Goal: Download file/media

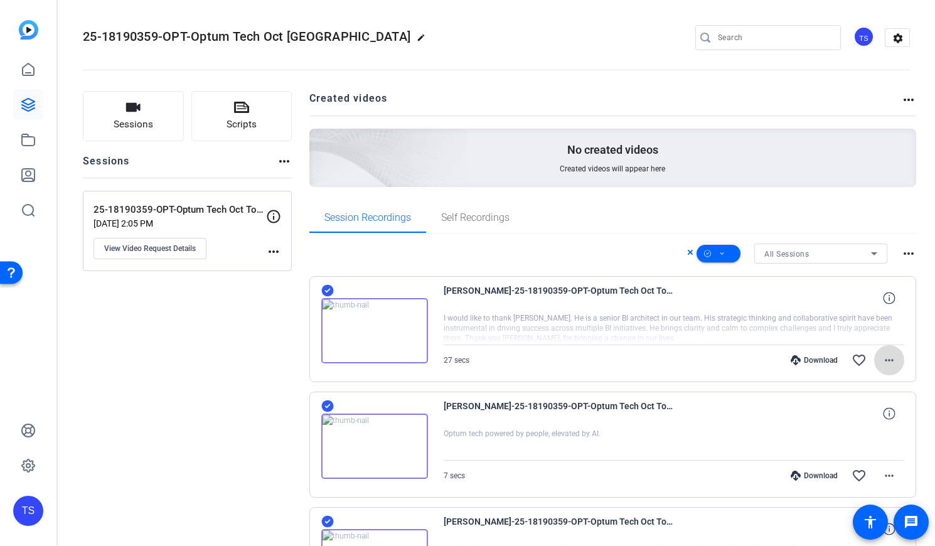
click at [884, 359] on mat-icon "more_horiz" at bounding box center [889, 360] width 15 height 15
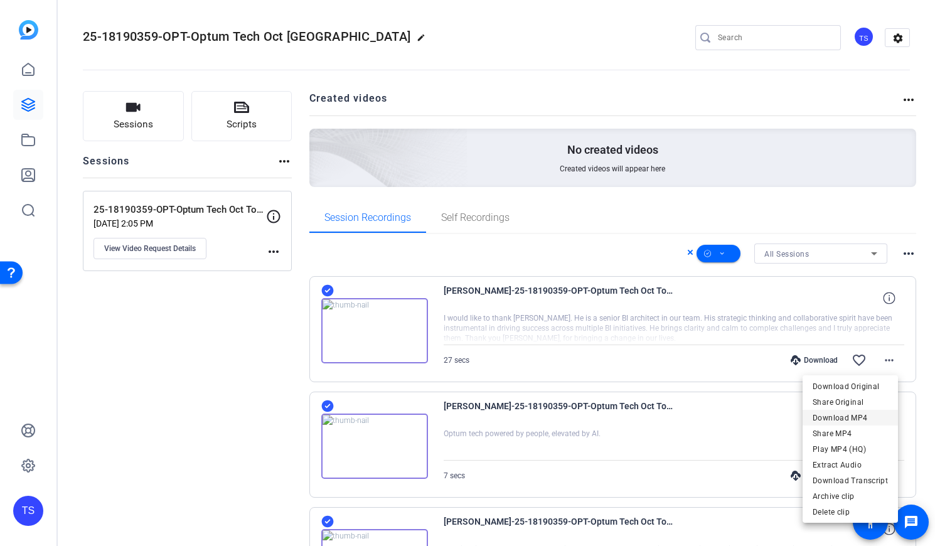
click at [845, 415] on span "Download MP4" at bounding box center [850, 418] width 75 height 15
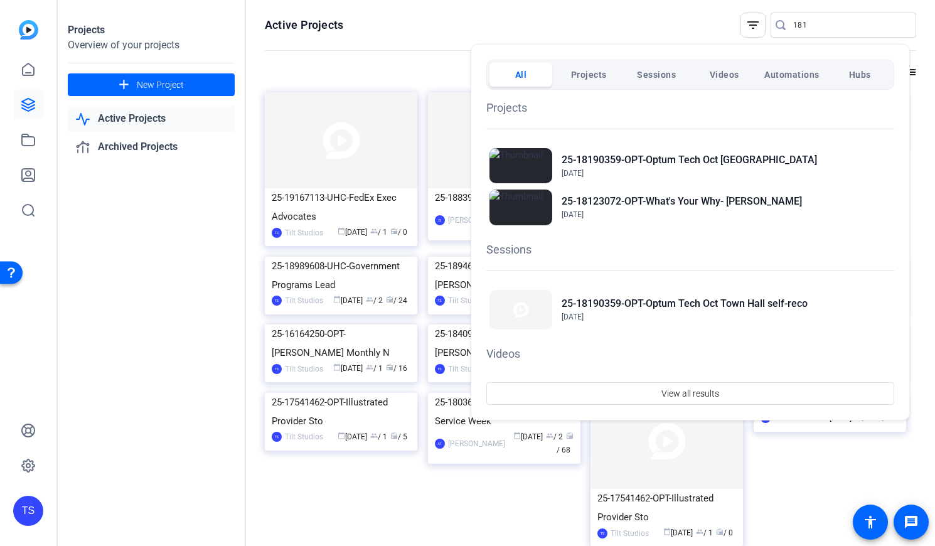
click at [525, 18] on div at bounding box center [467, 273] width 935 height 546
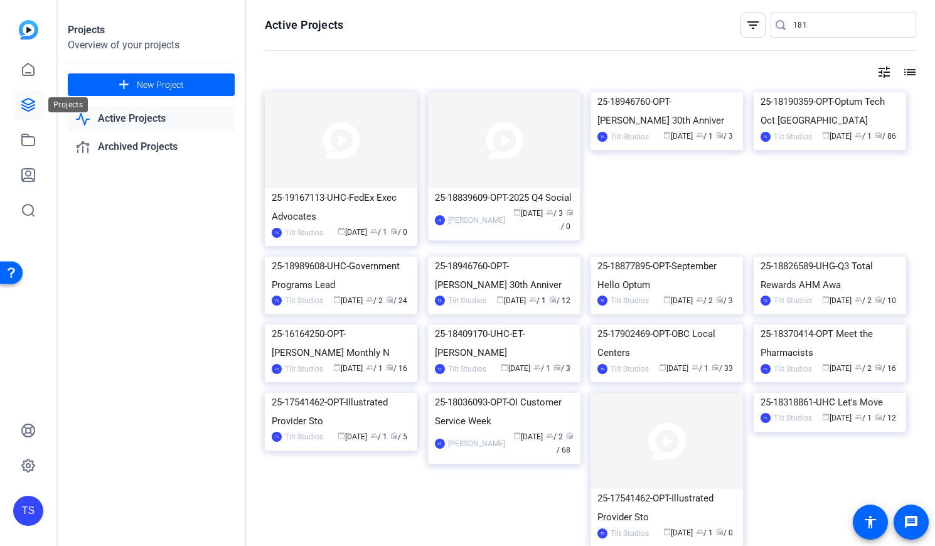
click at [29, 101] on icon at bounding box center [28, 104] width 15 height 15
click at [800, 130] on div "25-18190359-OPT-Optum Tech Oct [GEOGRAPHIC_DATA]" at bounding box center [830, 111] width 139 height 38
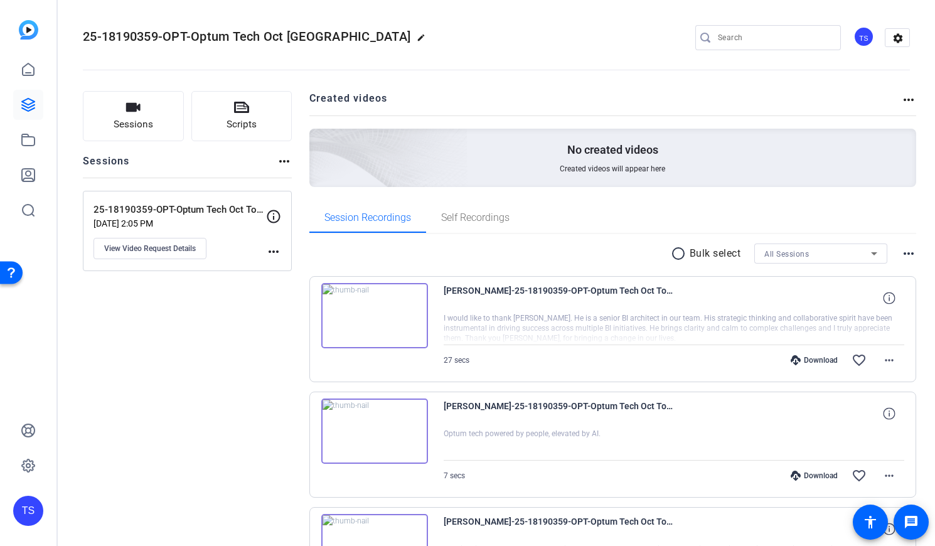
click at [671, 254] on mat-icon "radio_button_unchecked" at bounding box center [680, 253] width 19 height 15
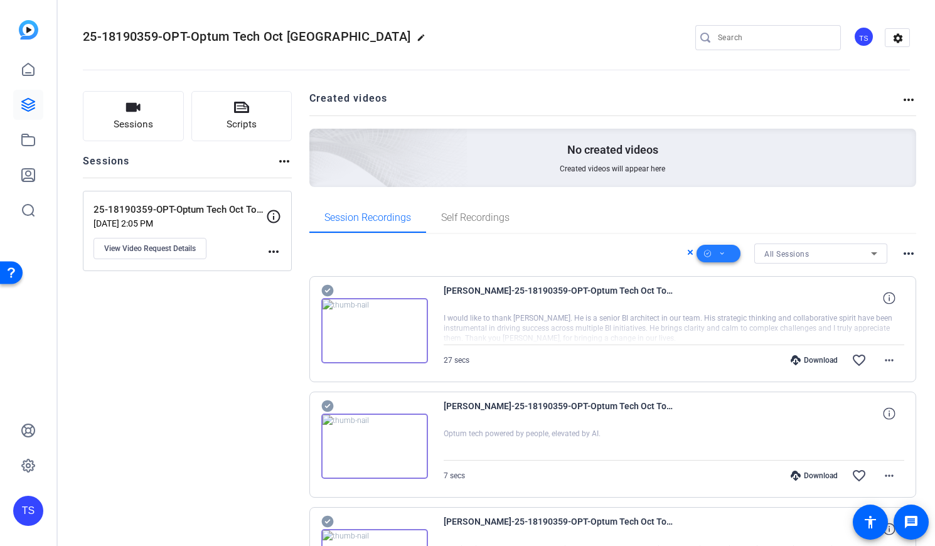
click at [719, 247] on icon at bounding box center [722, 254] width 6 height 16
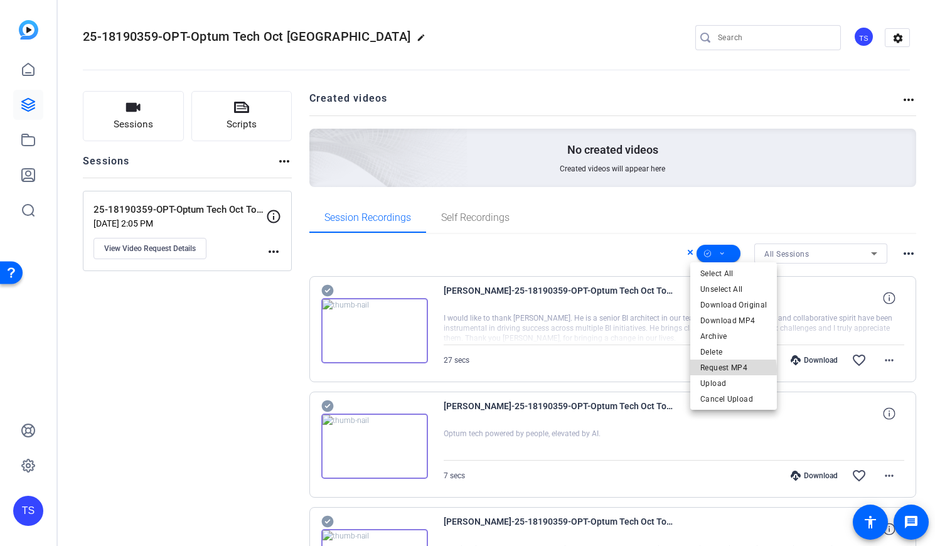
click at [725, 370] on span "Request MP4" at bounding box center [734, 367] width 67 height 15
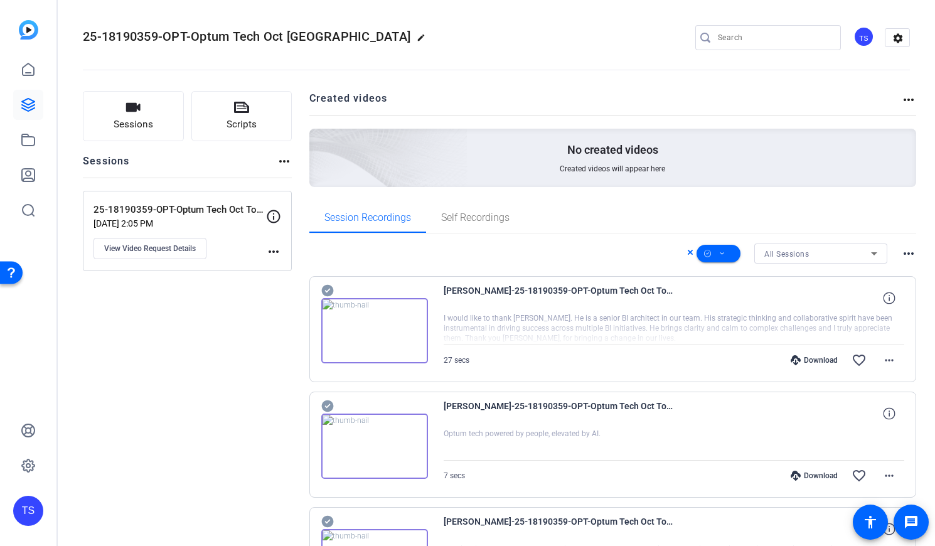
click at [704, 251] on icon at bounding box center [707, 254] width 7 height 16
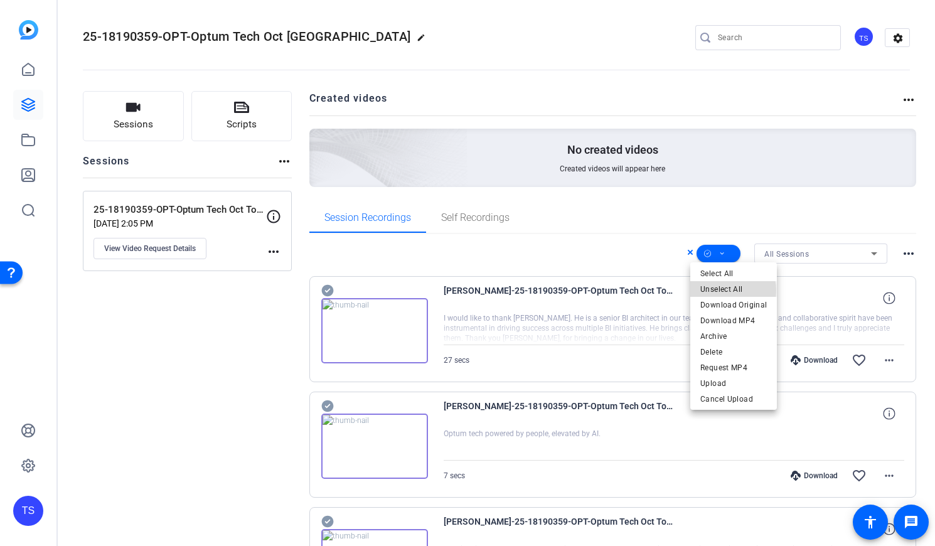
click at [718, 291] on span "Unselect All" at bounding box center [734, 289] width 67 height 15
click at [701, 202] on div at bounding box center [467, 273] width 935 height 546
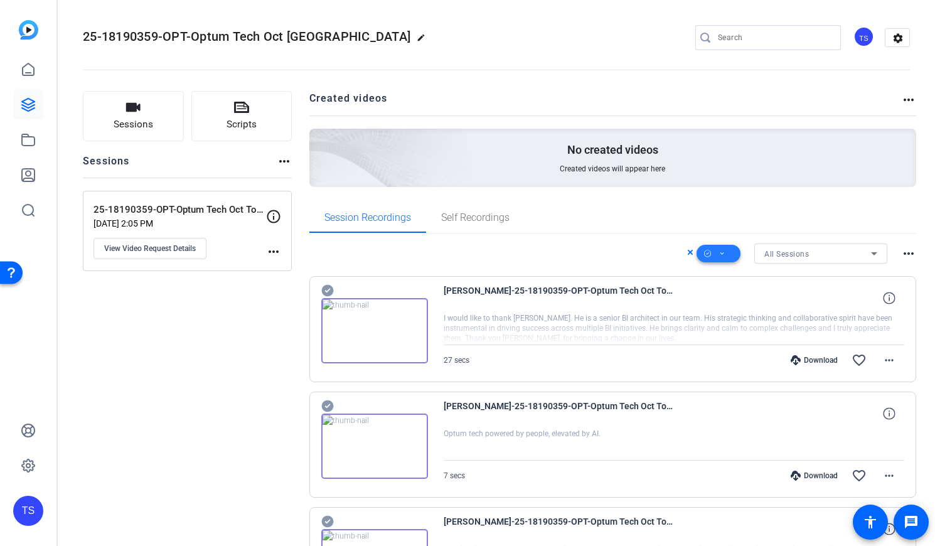
click at [705, 257] on icon at bounding box center [707, 254] width 7 height 16
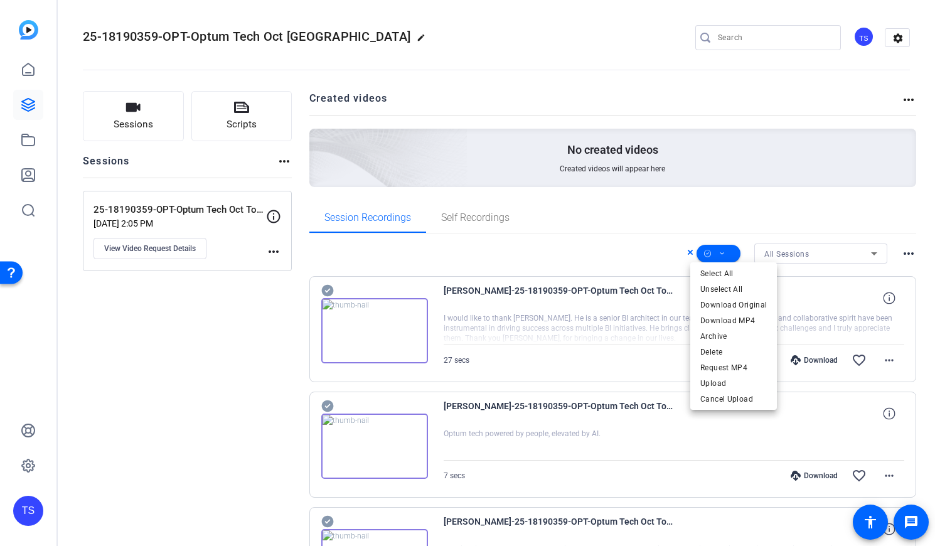
click at [220, 336] on div at bounding box center [467, 273] width 935 height 546
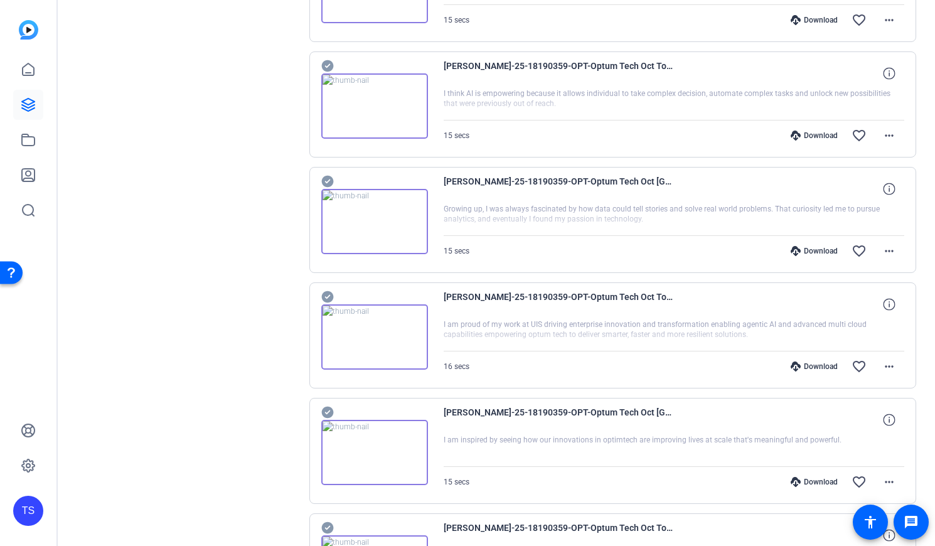
scroll to position [690, 0]
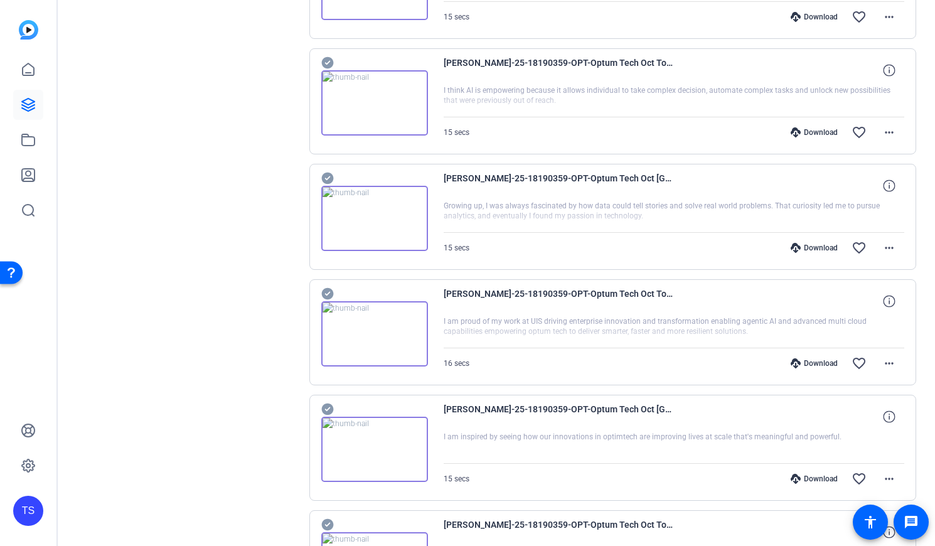
click at [328, 291] on icon at bounding box center [327, 294] width 12 height 12
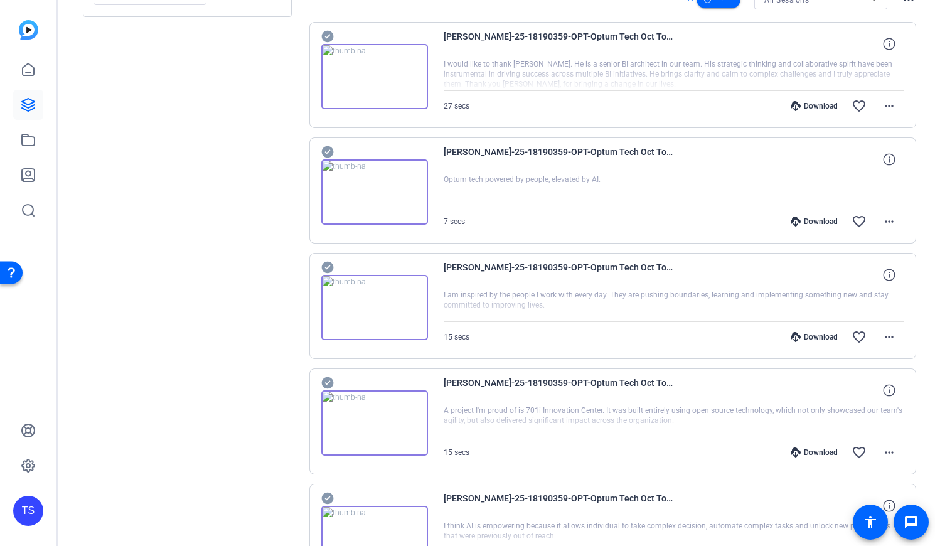
scroll to position [0, 0]
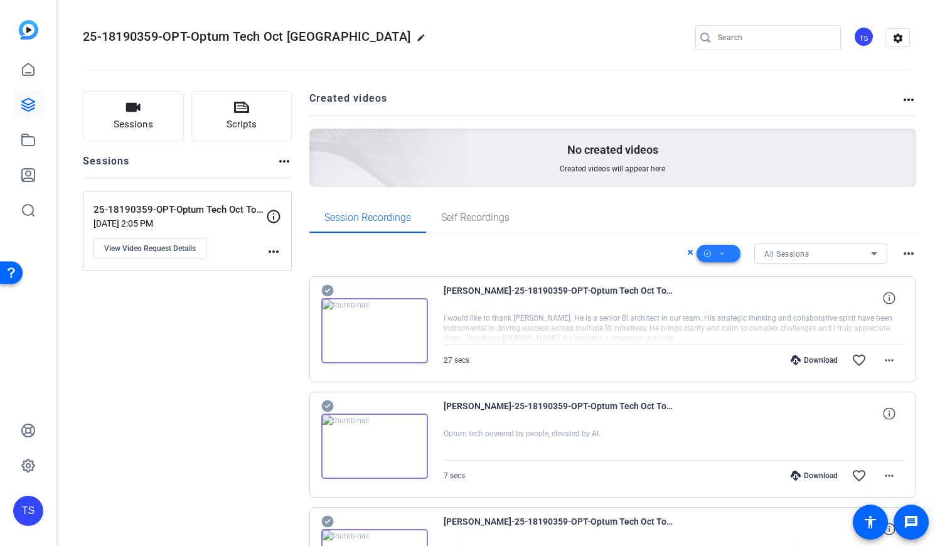
click at [721, 254] on icon at bounding box center [723, 253] width 4 height 3
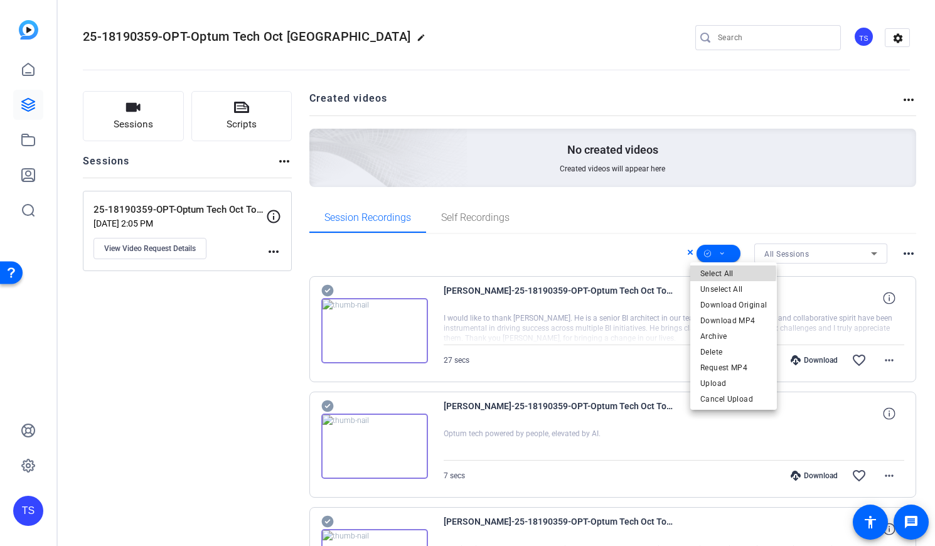
click at [722, 273] on span "Select All" at bounding box center [734, 273] width 67 height 15
click at [903, 253] on div at bounding box center [467, 273] width 935 height 546
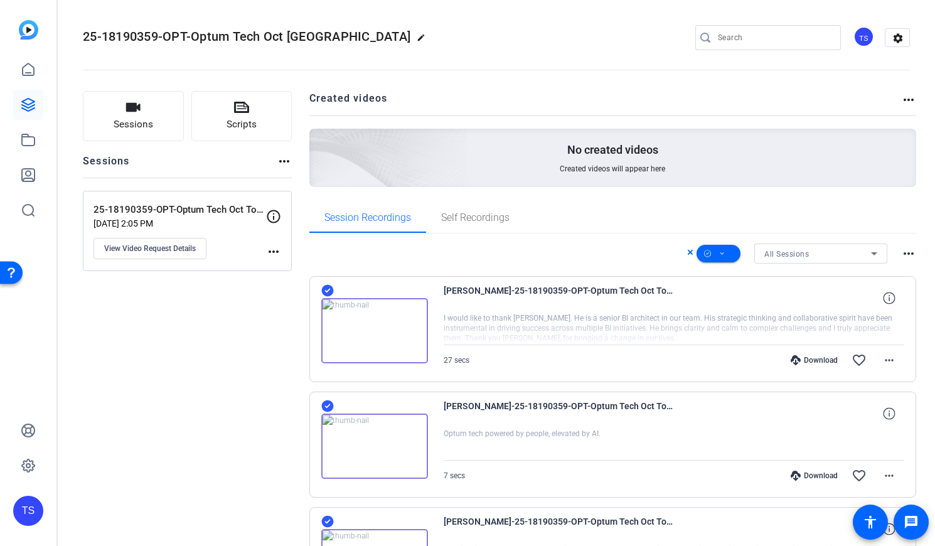
click at [903, 253] on mat-icon "more_horiz" at bounding box center [908, 253] width 15 height 15
click at [903, 253] on div at bounding box center [467, 273] width 935 height 546
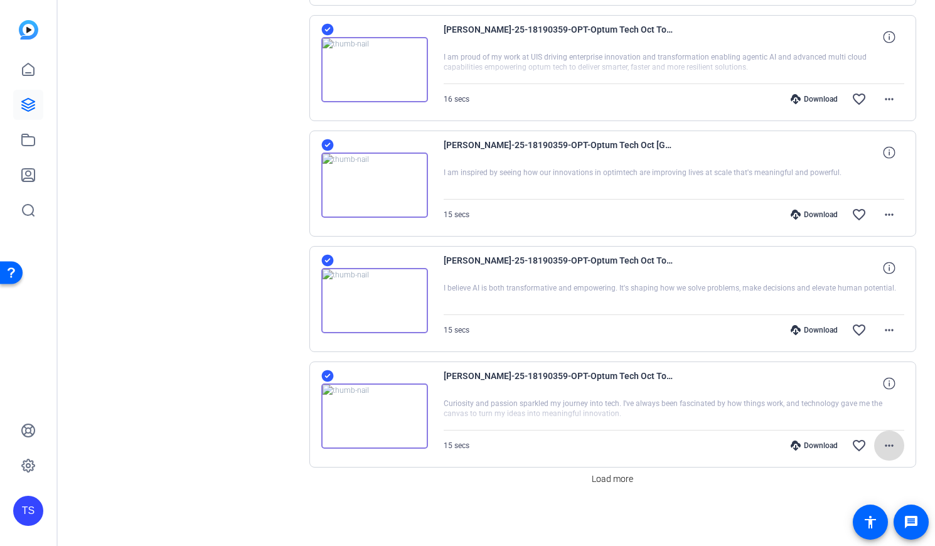
click at [883, 444] on mat-icon "more_horiz" at bounding box center [889, 445] width 15 height 15
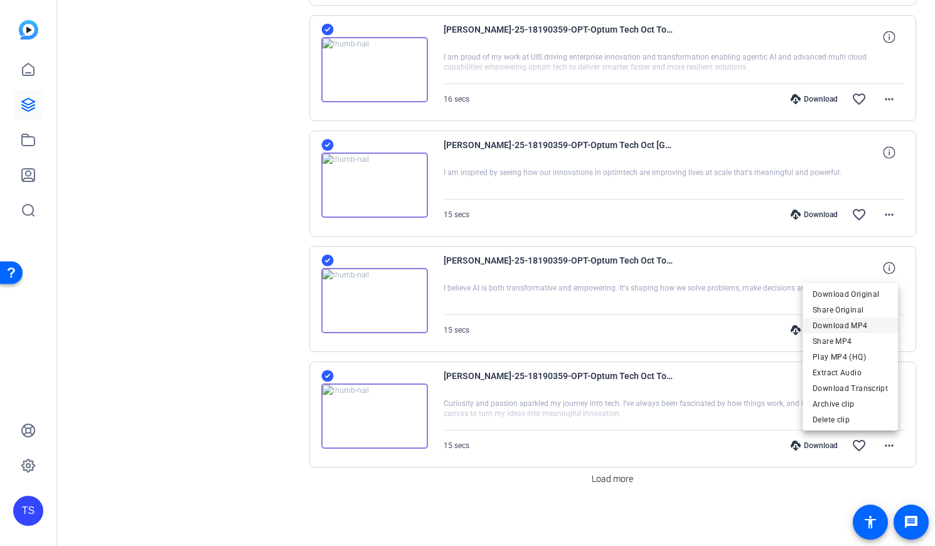
click at [854, 324] on span "Download MP4" at bounding box center [850, 325] width 75 height 15
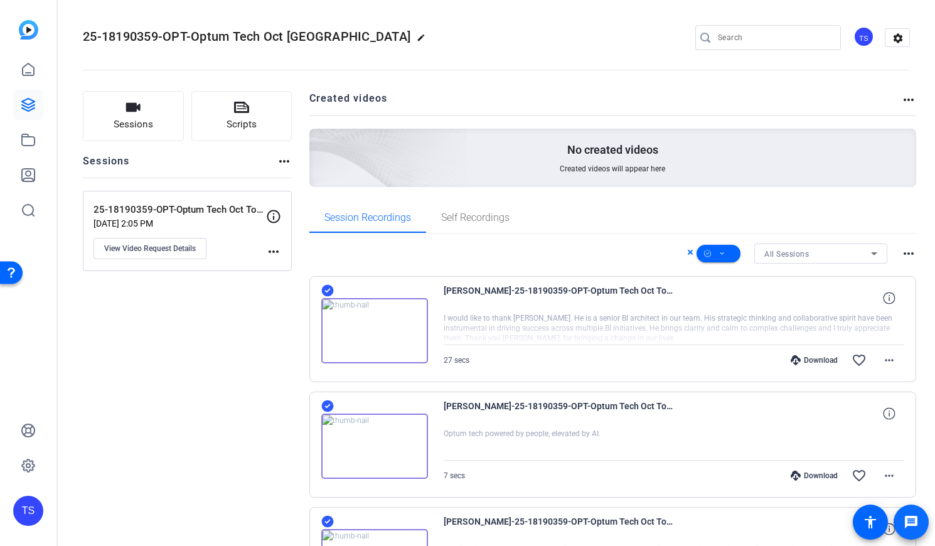
click at [914, 519] on mat-icon "message" at bounding box center [911, 522] width 15 height 15
